Goal: Navigation & Orientation: Go to known website

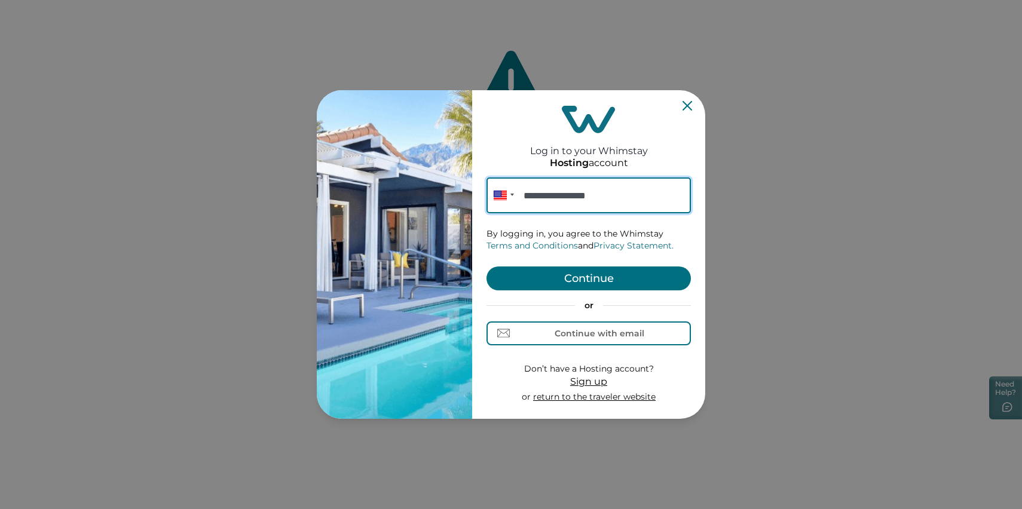
type input "**********"
click at [552, 271] on button "Continue" at bounding box center [589, 279] width 204 height 24
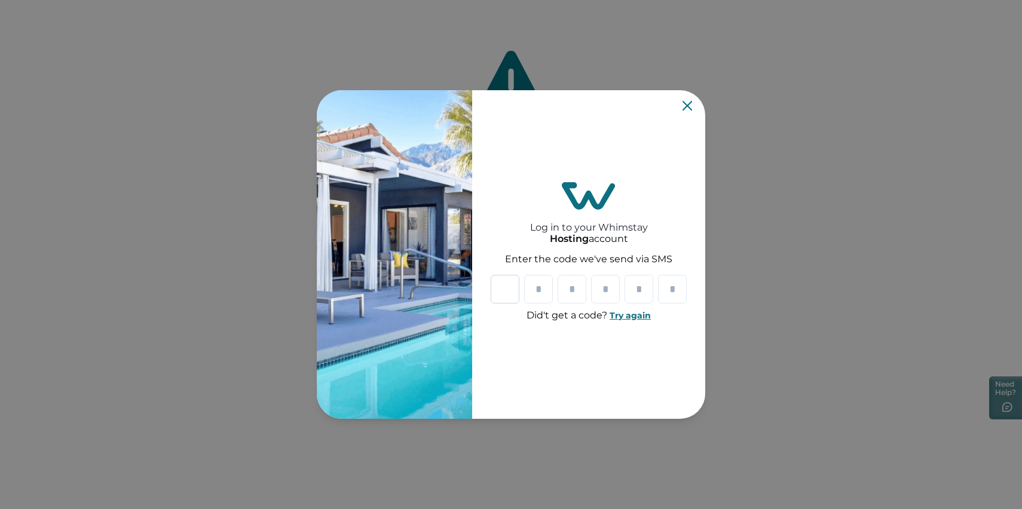
type input "*"
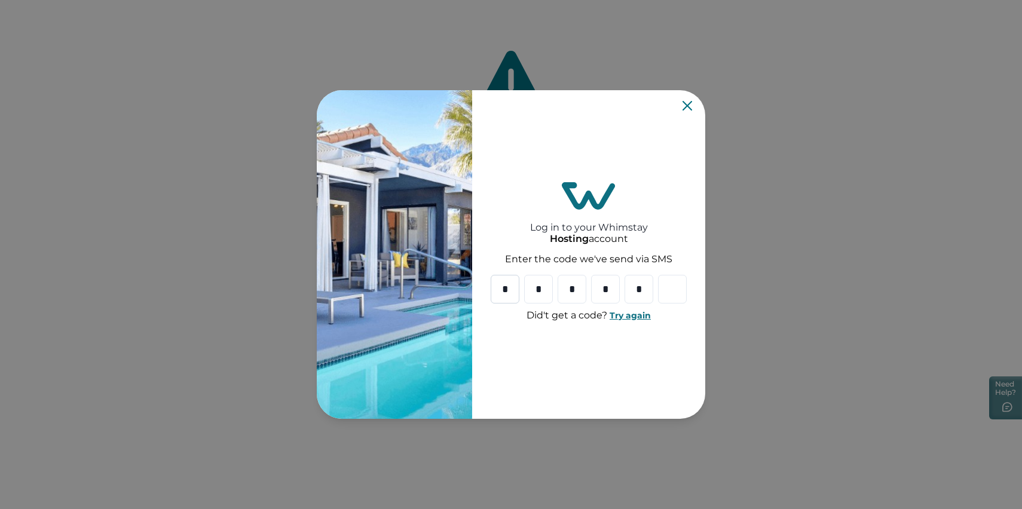
type input "*"
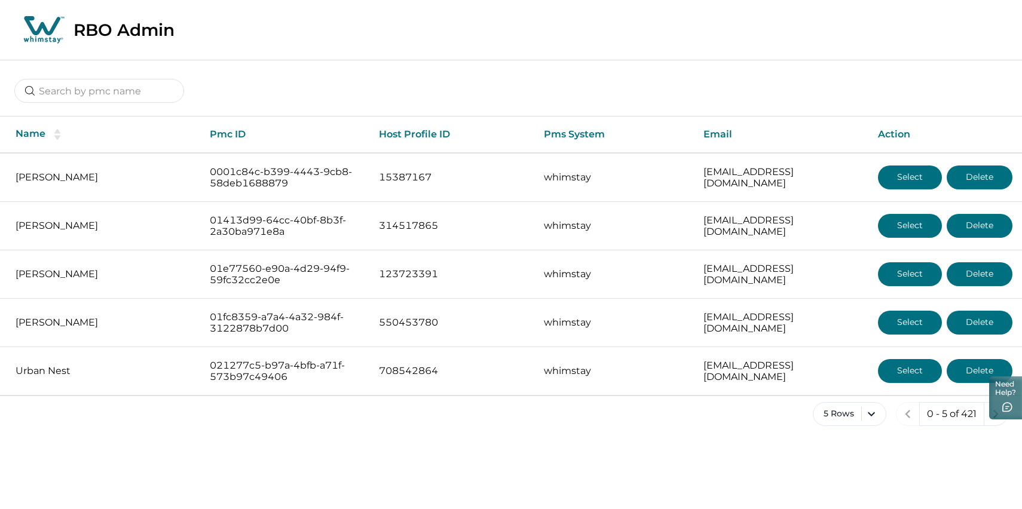
click at [129, 76] on div at bounding box center [511, 82] width 1022 height 44
click at [130, 93] on input at bounding box center [99, 91] width 170 height 24
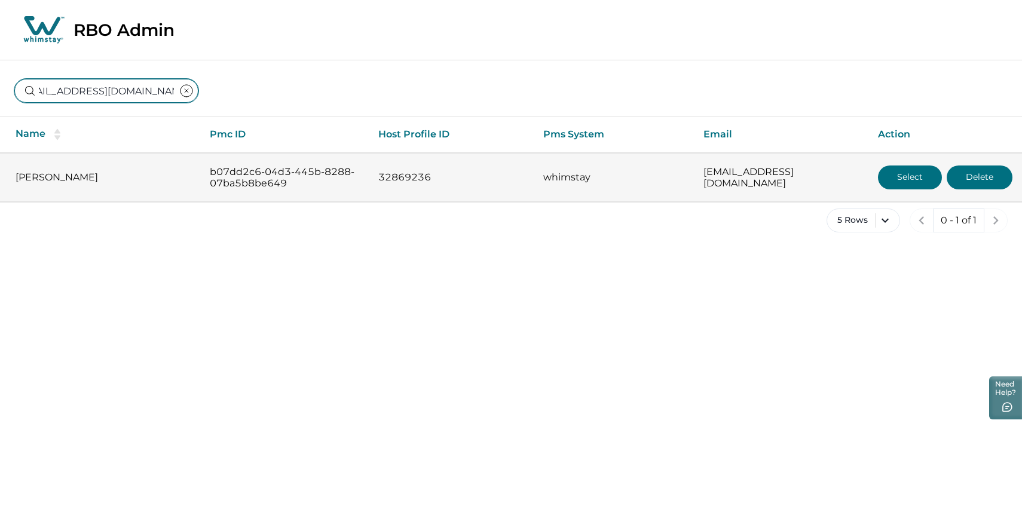
type input "[EMAIL_ADDRESS][DOMAIN_NAME]"
click at [902, 188] on button "Select" at bounding box center [910, 178] width 64 height 24
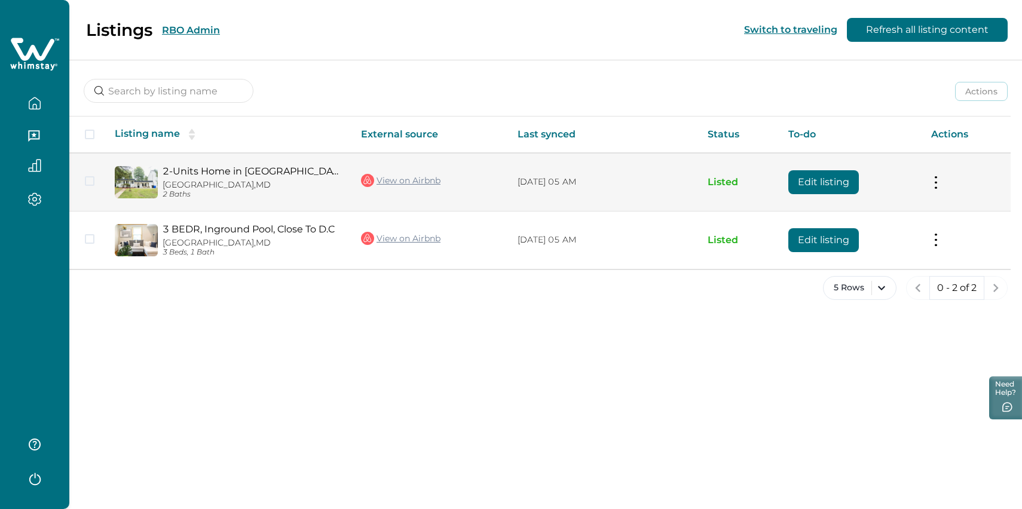
click at [416, 185] on link "View on Airbnb" at bounding box center [401, 181] width 80 height 16
